Goal: Task Accomplishment & Management: Use online tool/utility

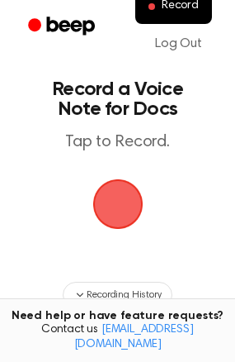
click at [105, 192] on span "button" at bounding box center [118, 204] width 50 height 50
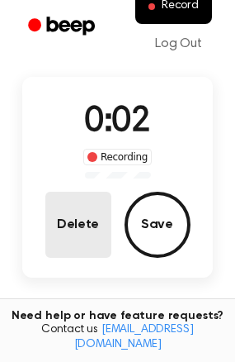
click at [81, 237] on button "Delete" at bounding box center [78, 225] width 66 height 66
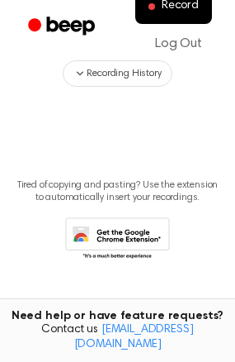
scroll to position [139, 0]
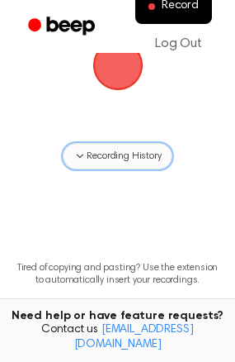
click at [80, 155] on icon "button" at bounding box center [80, 156] width 13 height 13
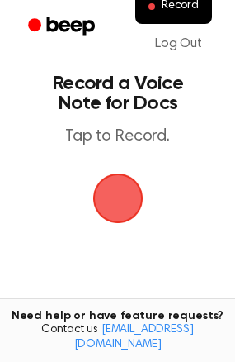
scroll to position [0, 0]
